Goal: Task Accomplishment & Management: Use online tool/utility

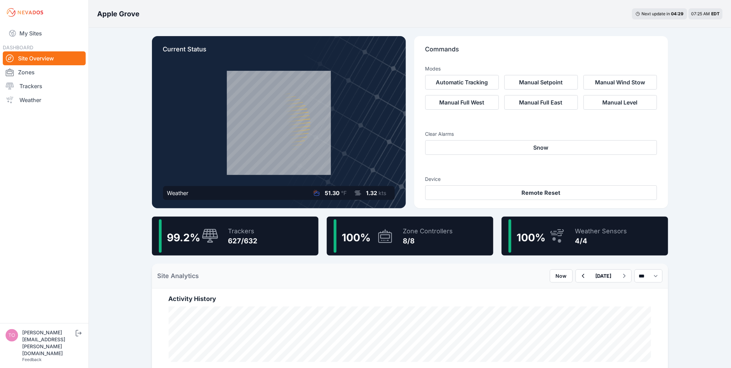
click at [311, 240] on div "99.2 % Trackers 627/632" at bounding box center [235, 236] width 167 height 39
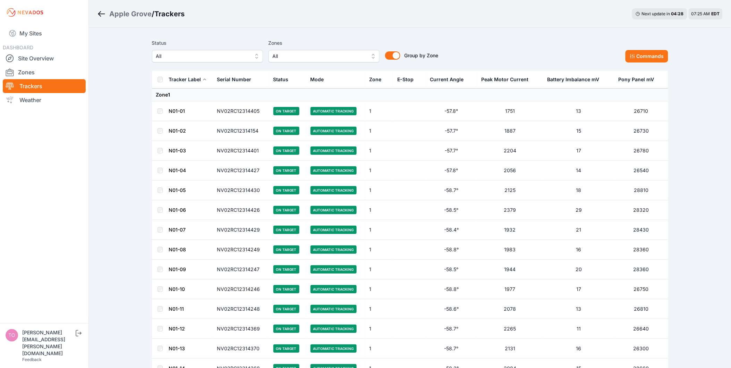
click at [177, 53] on span "All" at bounding box center [202, 56] width 93 height 8
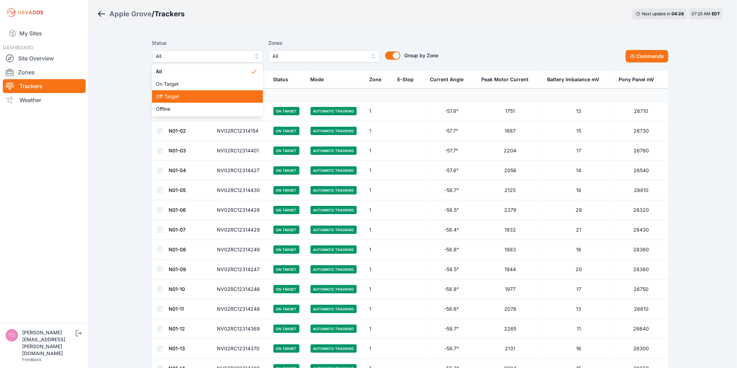
click at [182, 96] on span "Off Target" at bounding box center [203, 96] width 94 height 7
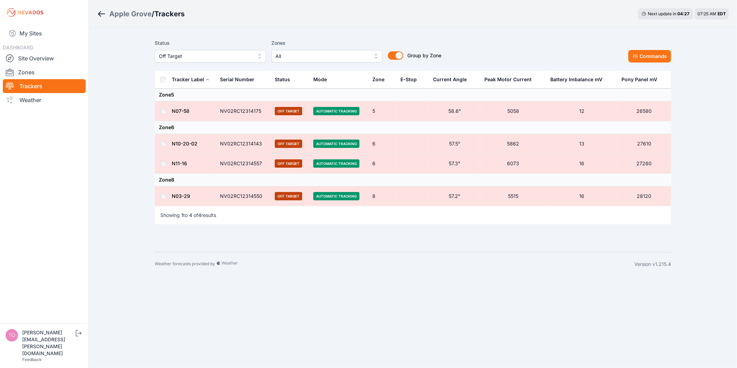
click at [161, 77] on th at bounding box center [163, 80] width 17 height 18
click at [661, 63] on div "Status Off Target Zones All Group by Zone Group by Zone Commands" at bounding box center [413, 53] width 517 height 35
click at [651, 57] on button "Commands" at bounding box center [650, 56] width 43 height 12
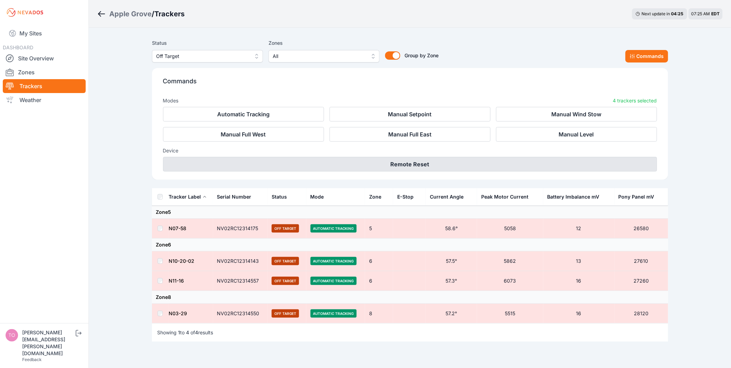
click at [445, 170] on button "Remote Reset" at bounding box center [410, 164] width 494 height 15
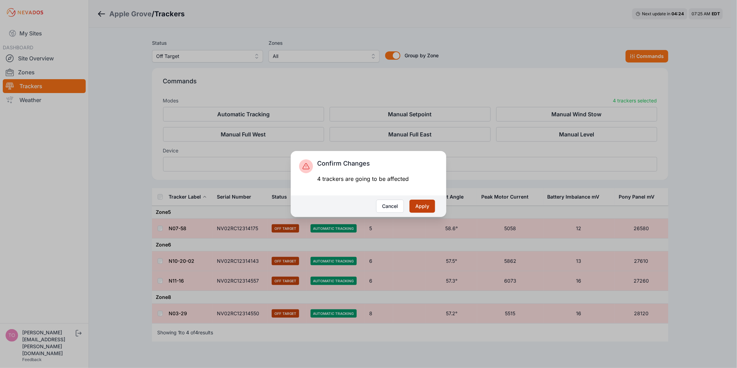
click at [422, 200] on button "Apply" at bounding box center [423, 206] width 26 height 13
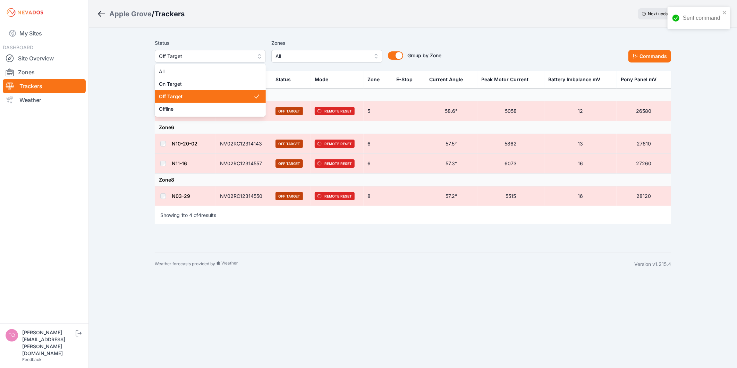
click at [208, 58] on span "Off Target" at bounding box center [205, 56] width 93 height 8
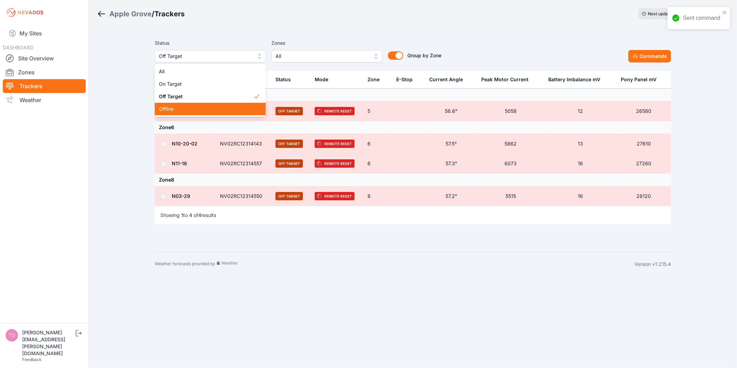
click at [200, 107] on span "Offline" at bounding box center [206, 109] width 94 height 7
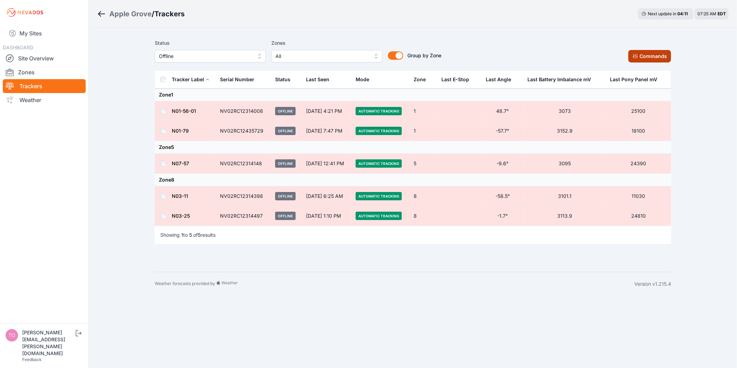
click at [650, 53] on button "Commands" at bounding box center [650, 56] width 43 height 12
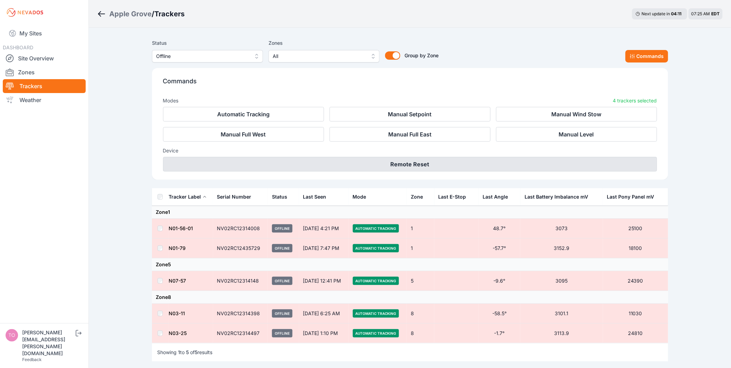
click at [375, 169] on button "Remote Reset" at bounding box center [410, 164] width 494 height 15
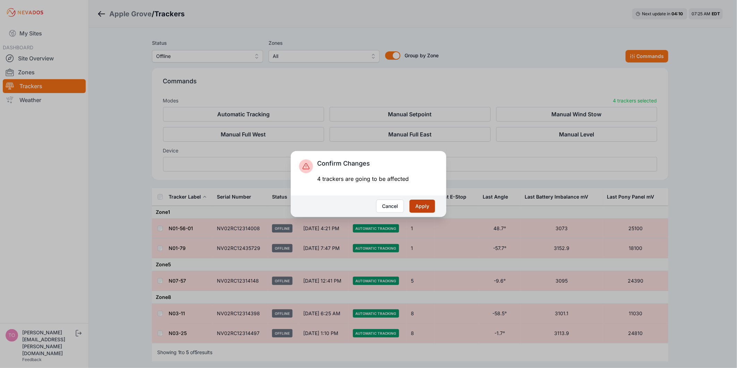
click at [421, 202] on button "Apply" at bounding box center [423, 206] width 26 height 13
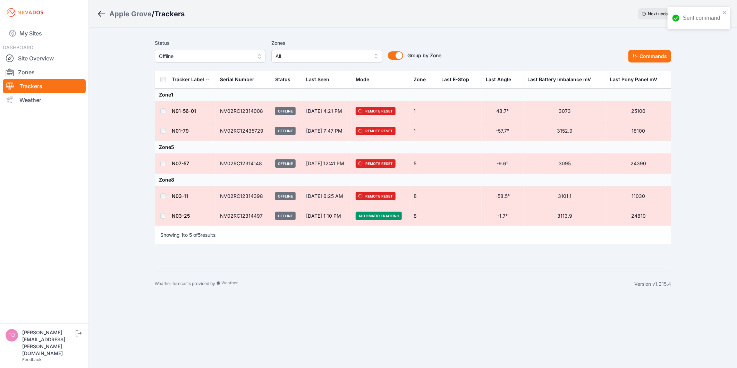
click at [34, 35] on link "My Sites" at bounding box center [44, 33] width 83 height 17
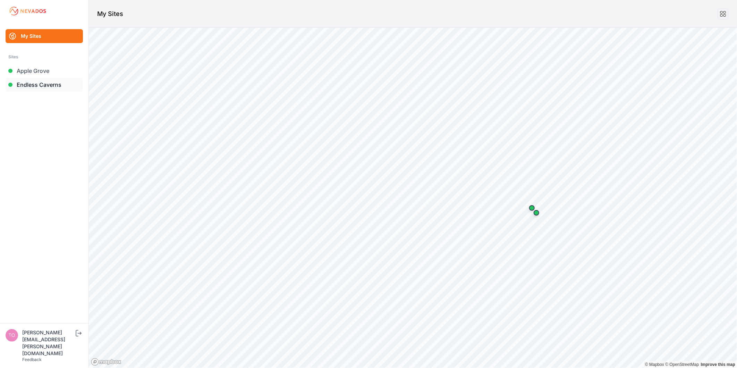
click at [63, 88] on link "Endless Caverns" at bounding box center [44, 85] width 77 height 14
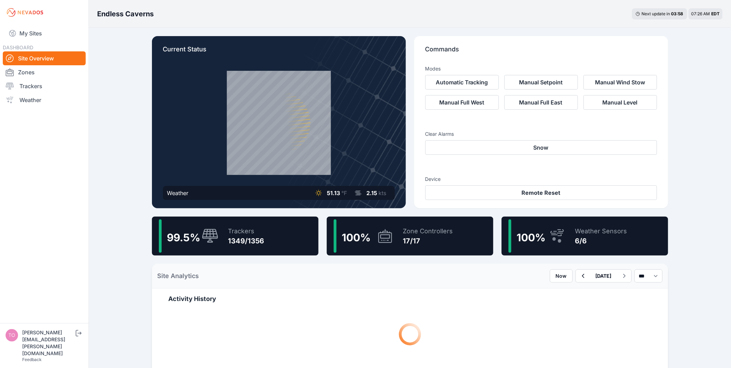
click at [255, 235] on div "Trackers" at bounding box center [246, 231] width 36 height 10
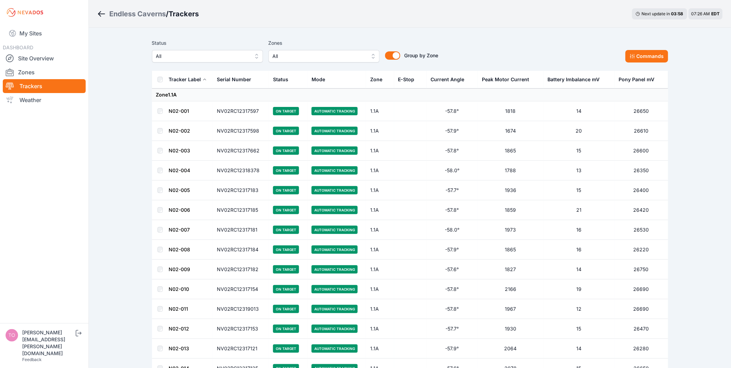
click at [196, 55] on span "All" at bounding box center [202, 56] width 93 height 8
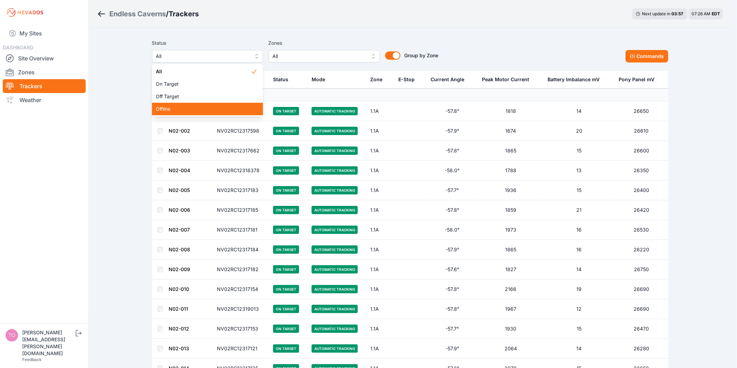
click at [188, 112] on div "Offline" at bounding box center [207, 109] width 111 height 12
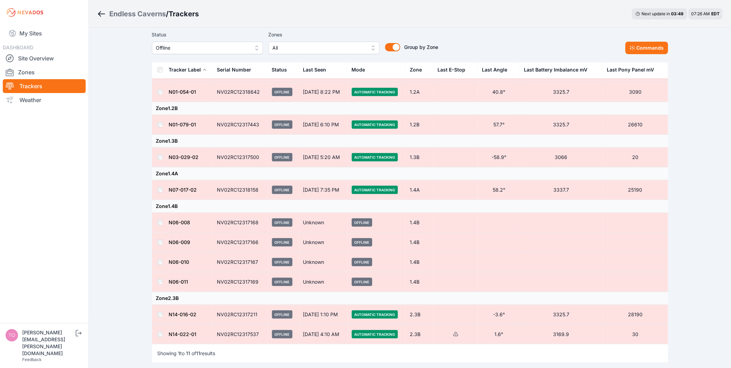
scroll to position [85, 0]
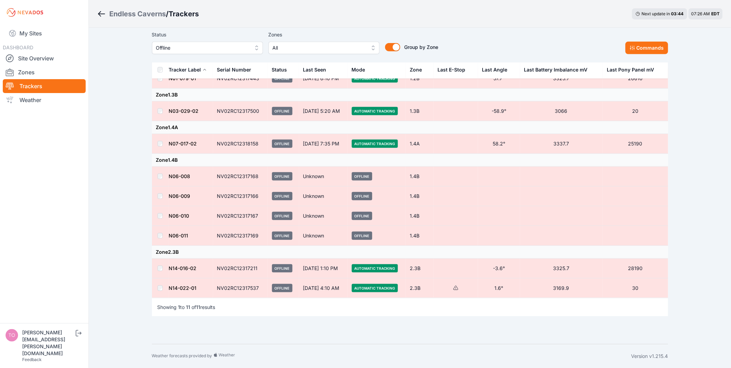
click at [158, 238] on td at bounding box center [160, 236] width 17 height 20
click at [160, 199] on td at bounding box center [160, 196] width 17 height 20
click at [162, 178] on td at bounding box center [160, 177] width 17 height 20
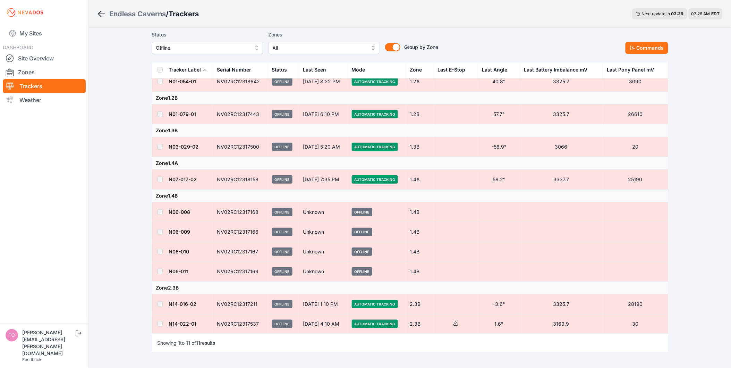
scroll to position [0, 0]
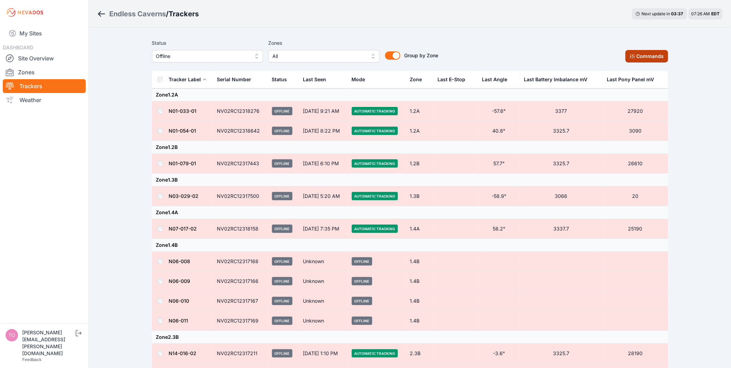
click at [650, 57] on button "Commands" at bounding box center [647, 56] width 43 height 12
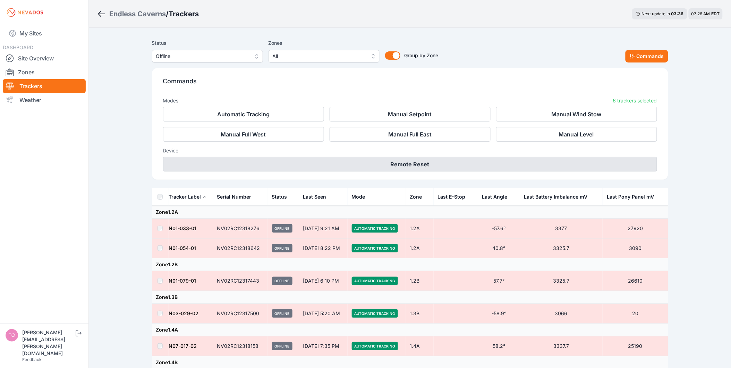
click at [455, 160] on button "Remote Reset" at bounding box center [410, 164] width 494 height 15
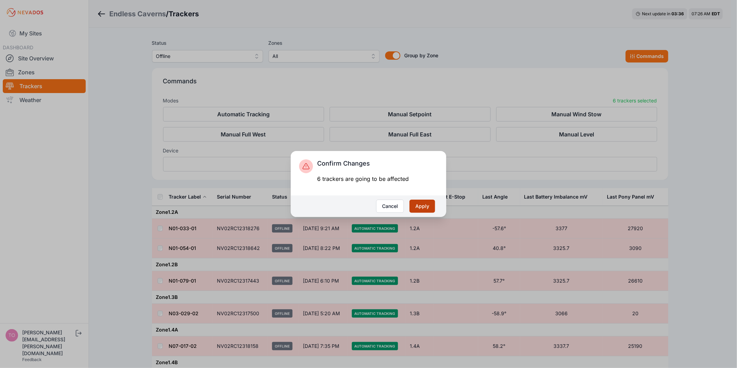
click at [424, 209] on button "Apply" at bounding box center [423, 206] width 26 height 13
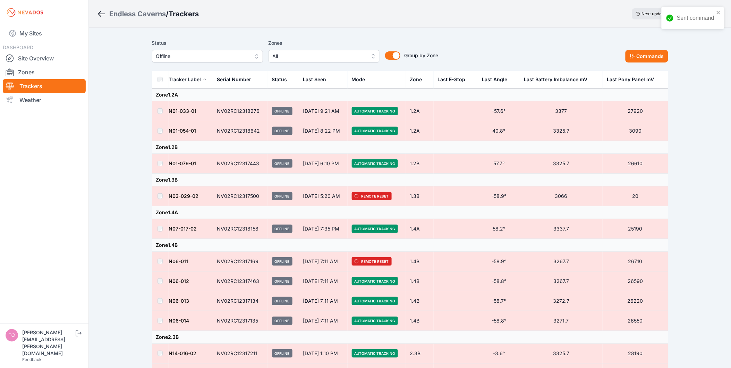
click at [196, 53] on span "Offline" at bounding box center [202, 56] width 93 height 8
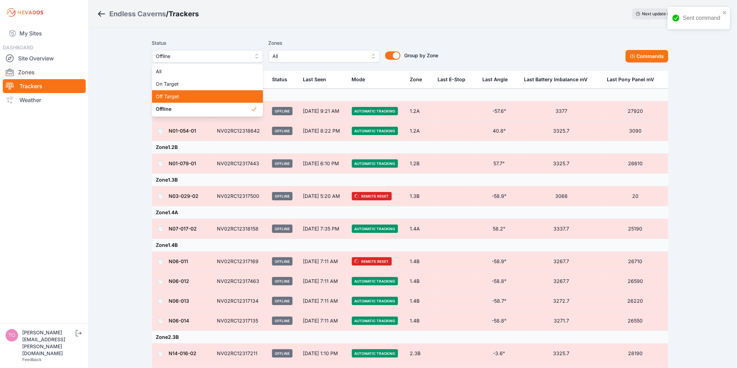
click at [185, 96] on span "Off Target" at bounding box center [203, 96] width 94 height 7
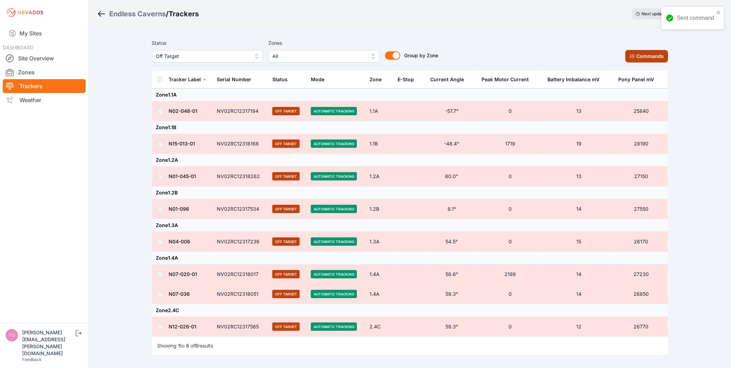
click at [644, 58] on button "Commands" at bounding box center [647, 56] width 43 height 12
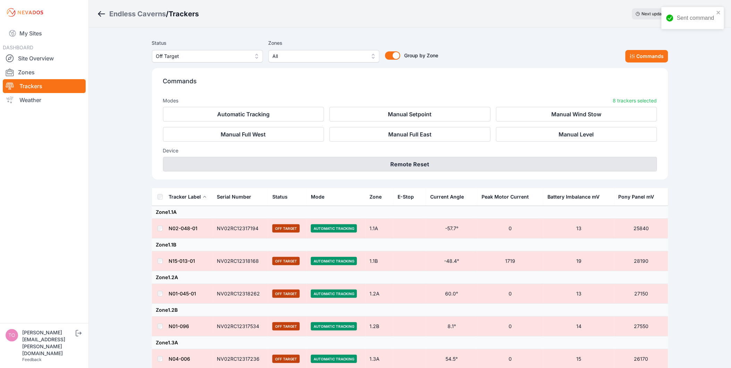
click at [339, 170] on button "Remote Reset" at bounding box center [410, 164] width 494 height 15
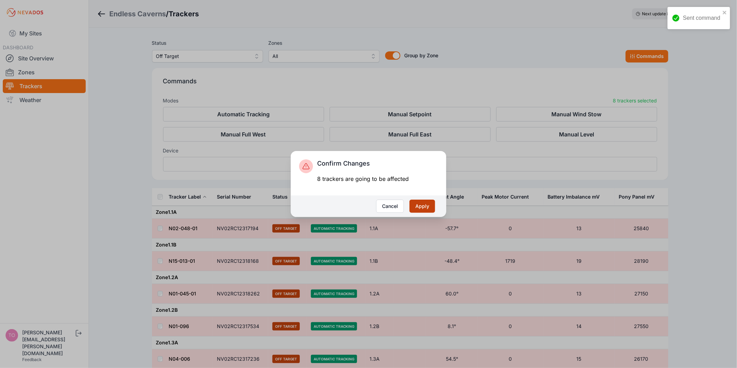
click at [433, 203] on button "Apply" at bounding box center [423, 206] width 26 height 13
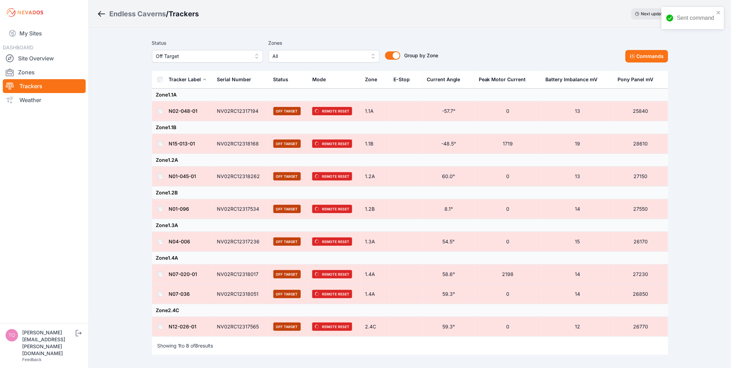
click at [49, 83] on link "Trackers" at bounding box center [44, 86] width 83 height 14
